Goal: Check status: Check status

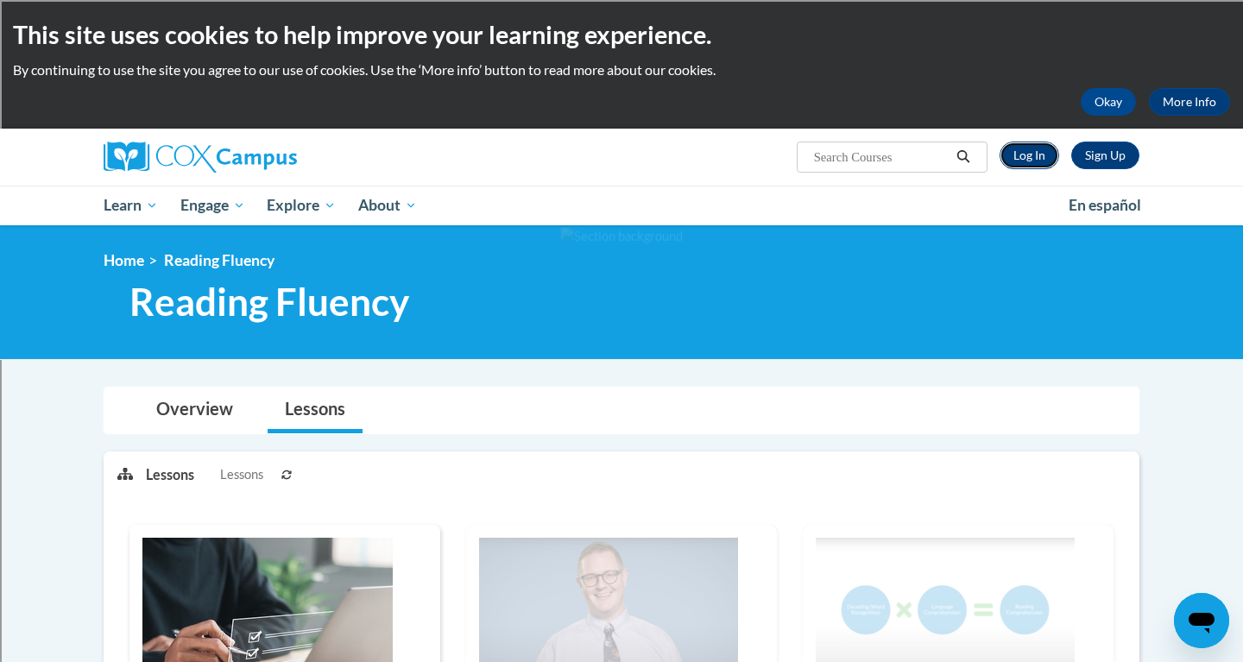
click at [1037, 150] on link "Log In" at bounding box center [1030, 156] width 60 height 28
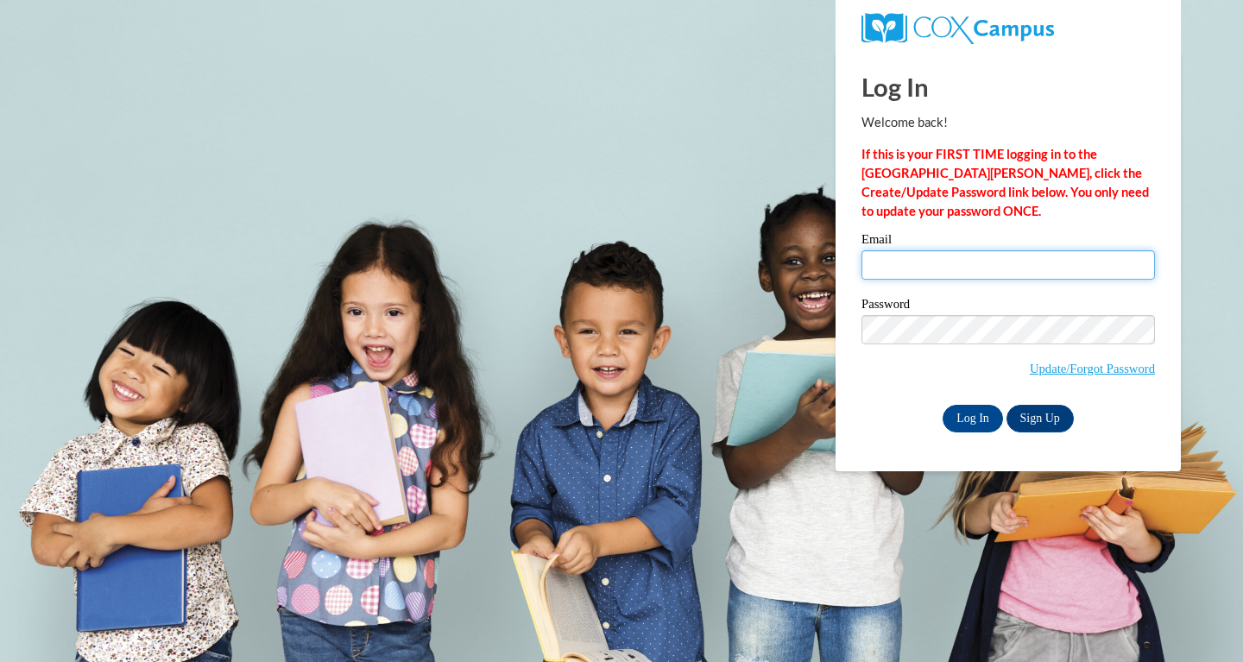
click at [931, 263] on input "Email" at bounding box center [1009, 264] width 294 height 29
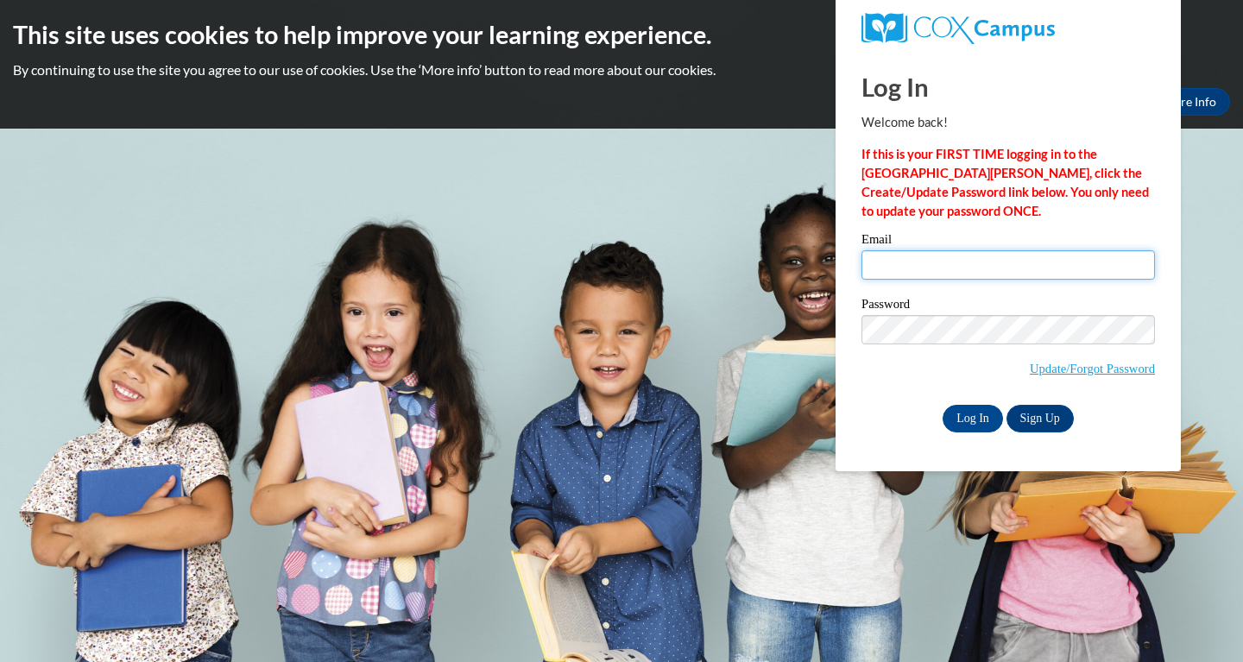
type input "mniebrugge@shorewood.k12.wi.us"
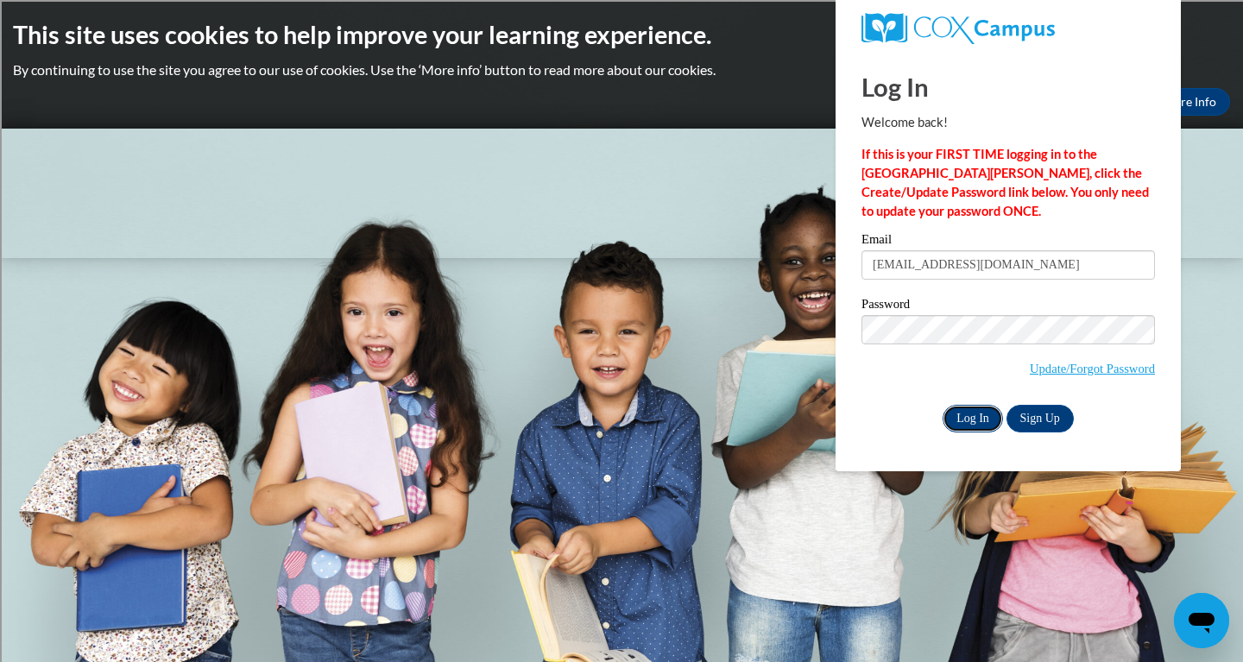
click at [970, 422] on input "Log In" at bounding box center [973, 419] width 60 height 28
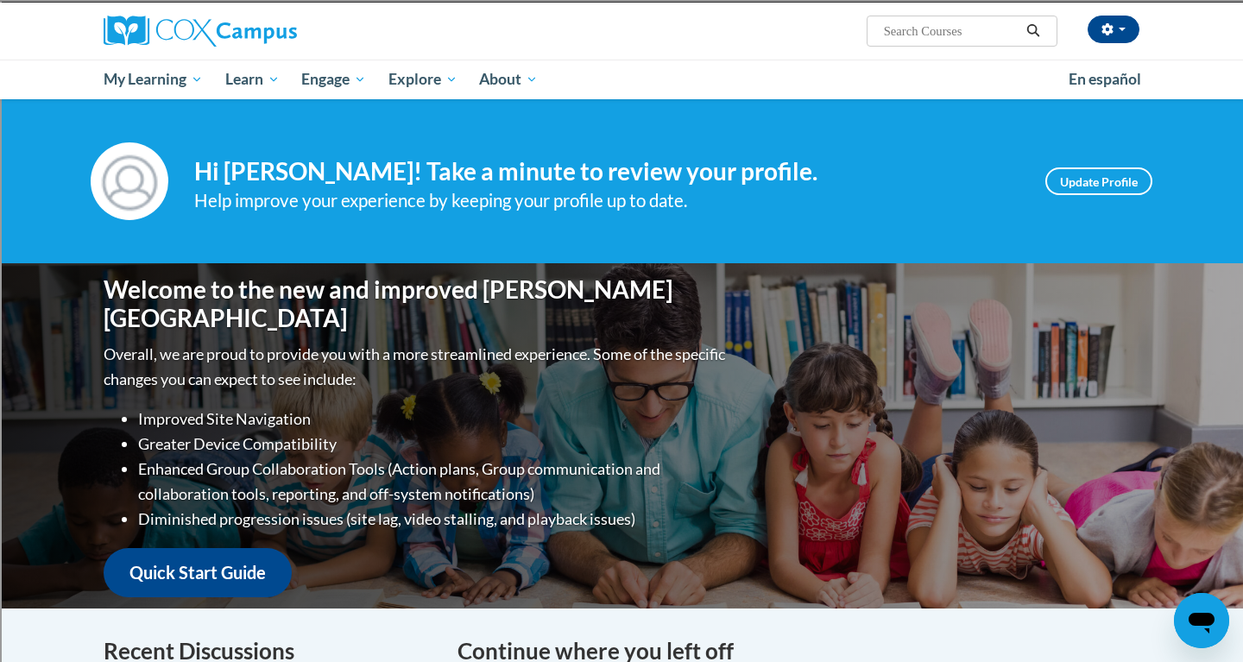
scroll to position [84, 0]
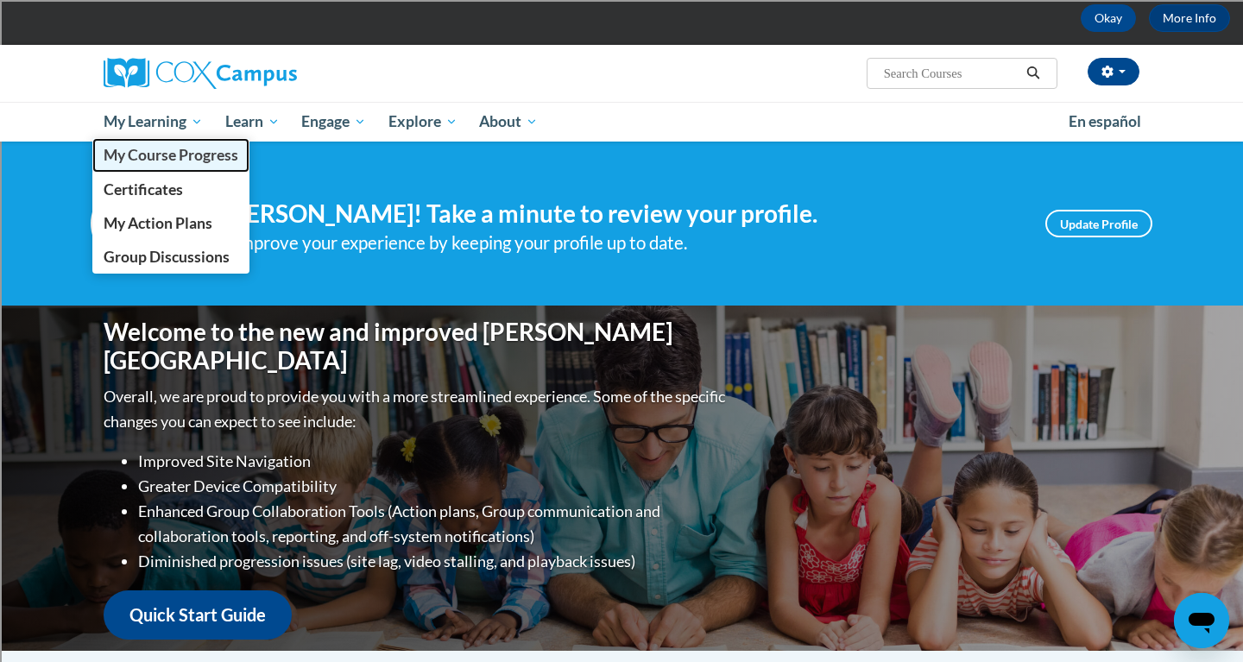
click at [162, 154] on span "My Course Progress" at bounding box center [171, 155] width 135 height 18
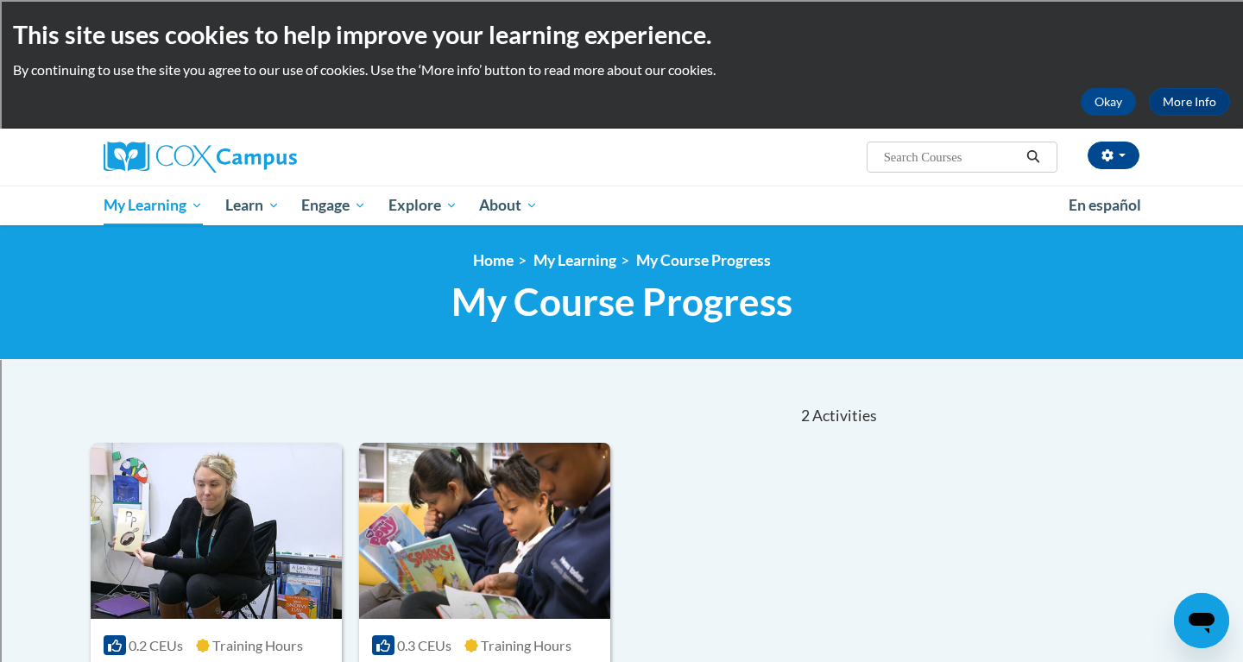
scroll to position [267, 0]
